Goal: Task Accomplishment & Management: Manage account settings

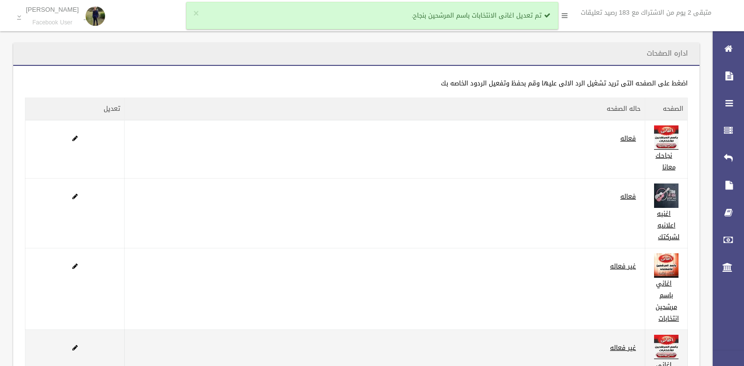
scroll to position [78, 0]
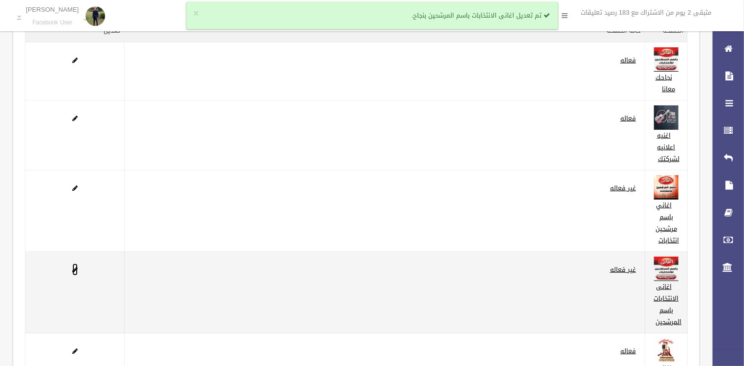
click at [76, 268] on span at bounding box center [74, 270] width 5 height 6
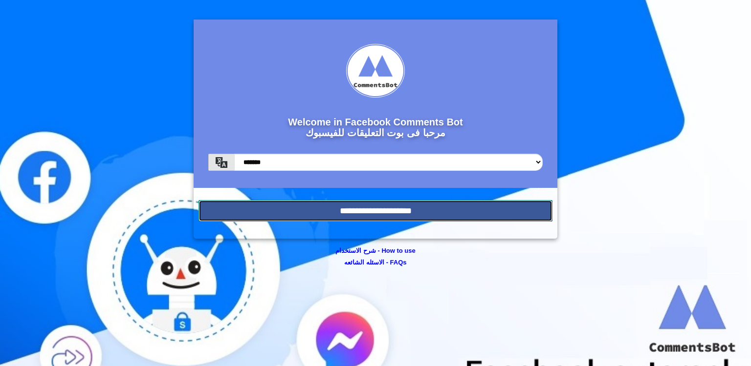
click at [448, 215] on input "**********" at bounding box center [375, 210] width 354 height 21
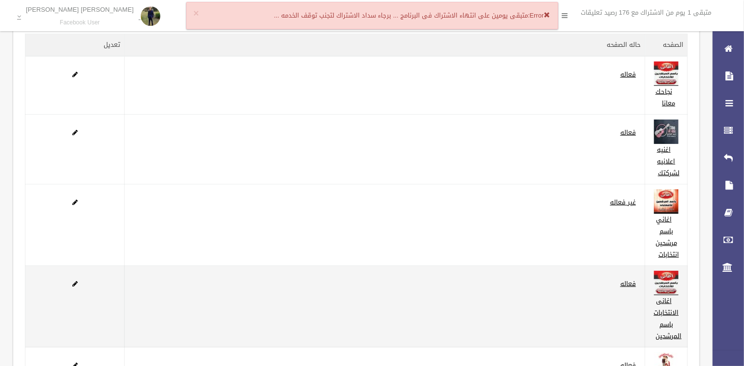
scroll to position [78, 0]
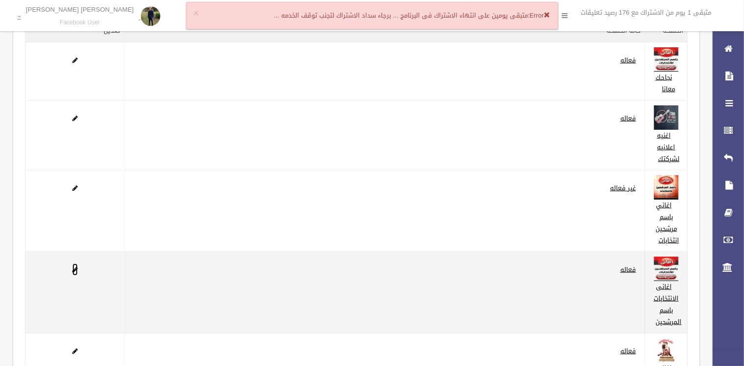
click at [74, 270] on span at bounding box center [74, 270] width 5 height 6
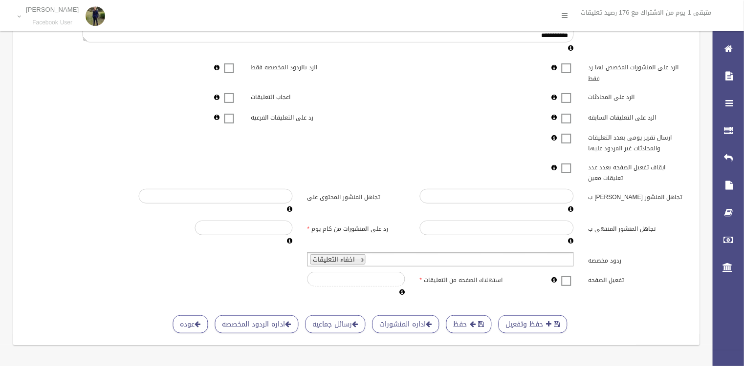
scroll to position [214, 0]
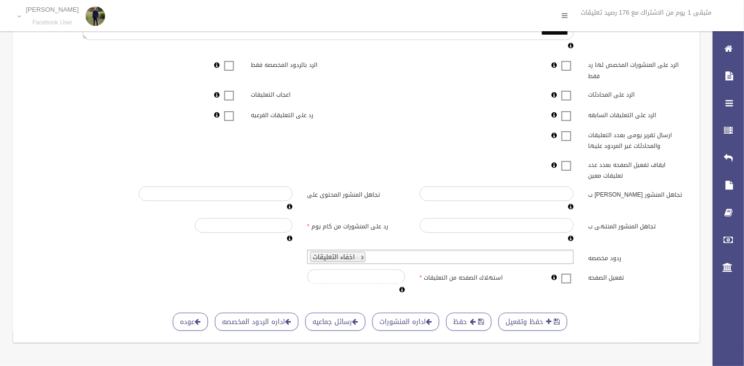
click at [567, 273] on span at bounding box center [566, 273] width 15 height 0
click at [478, 319] on span "submit" at bounding box center [481, 322] width 6 height 7
